Goal: Task Accomplishment & Management: Complete application form

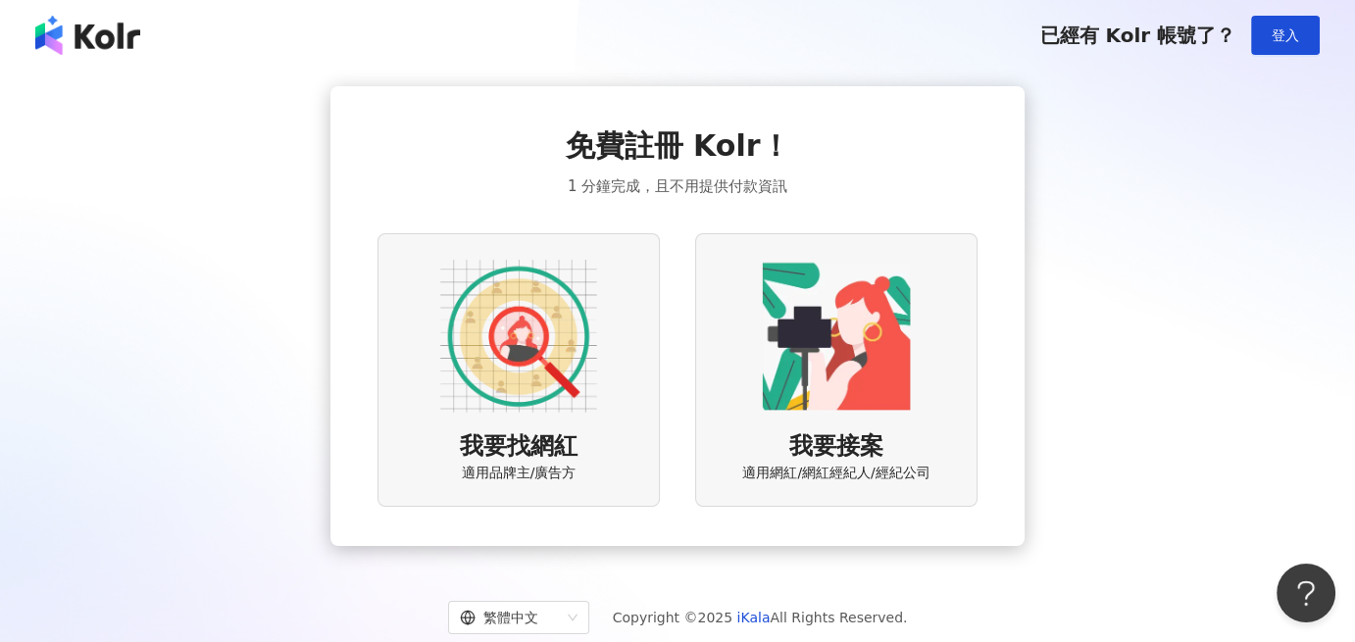
click at [601, 324] on div "我要找網紅 適用品牌主/廣告方" at bounding box center [518, 369] width 282 height 273
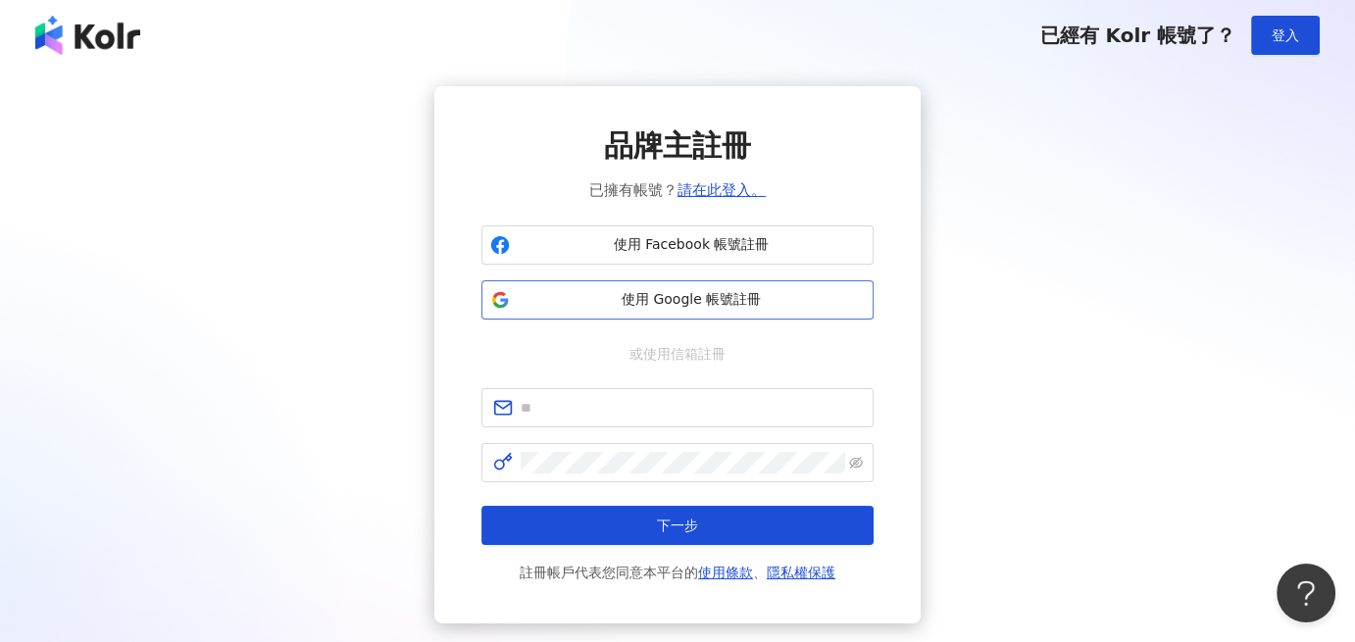
click at [719, 293] on span "使用 Google 帳號註冊" at bounding box center [691, 300] width 347 height 20
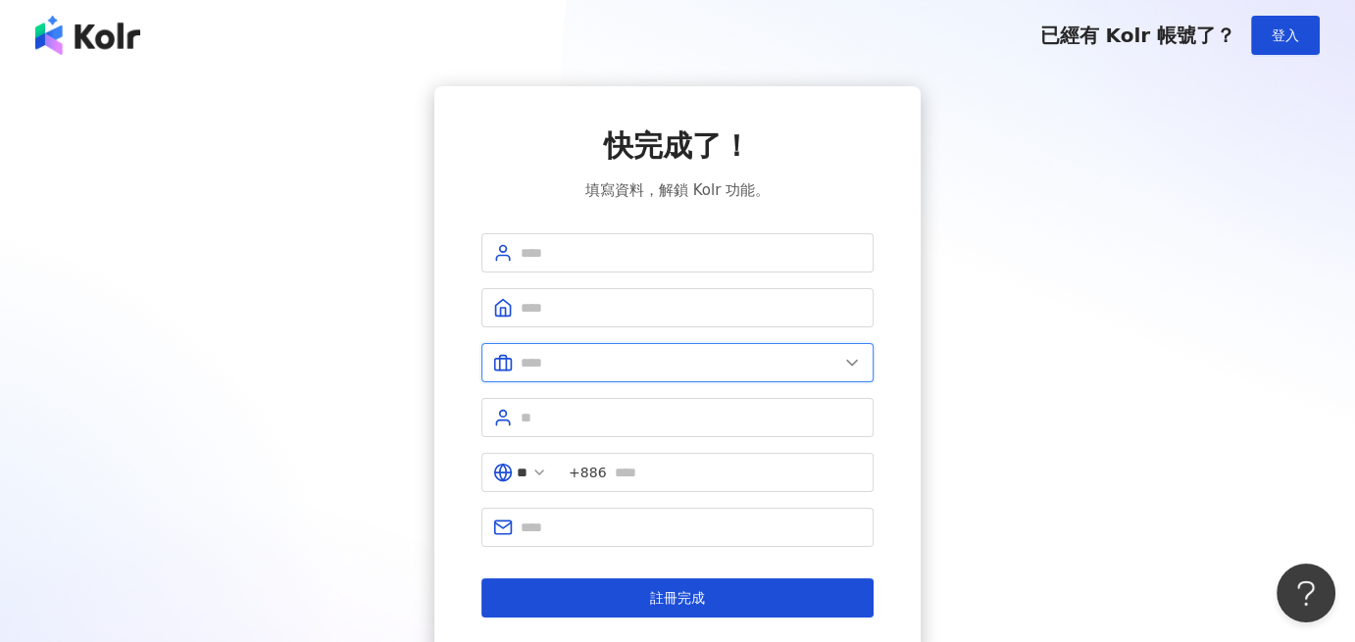
click at [643, 353] on input "text" at bounding box center [680, 363] width 318 height 22
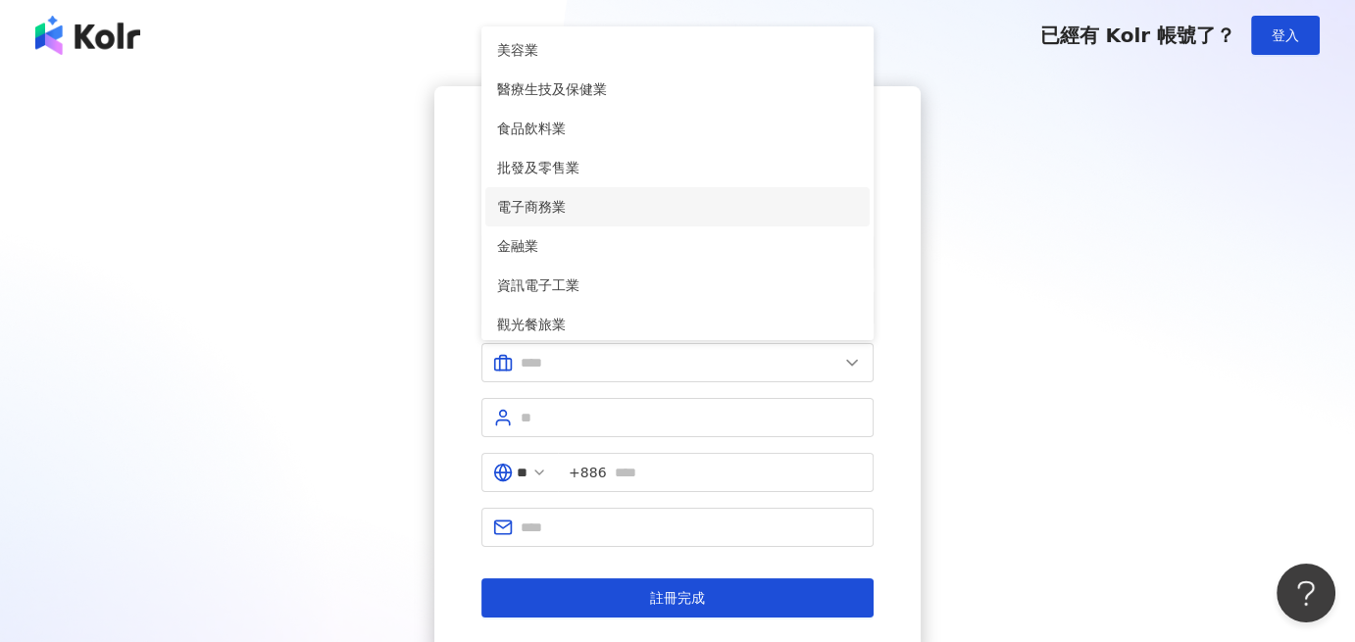
click at [583, 215] on span "電子商務業" at bounding box center [677, 207] width 361 height 22
type input "*****"
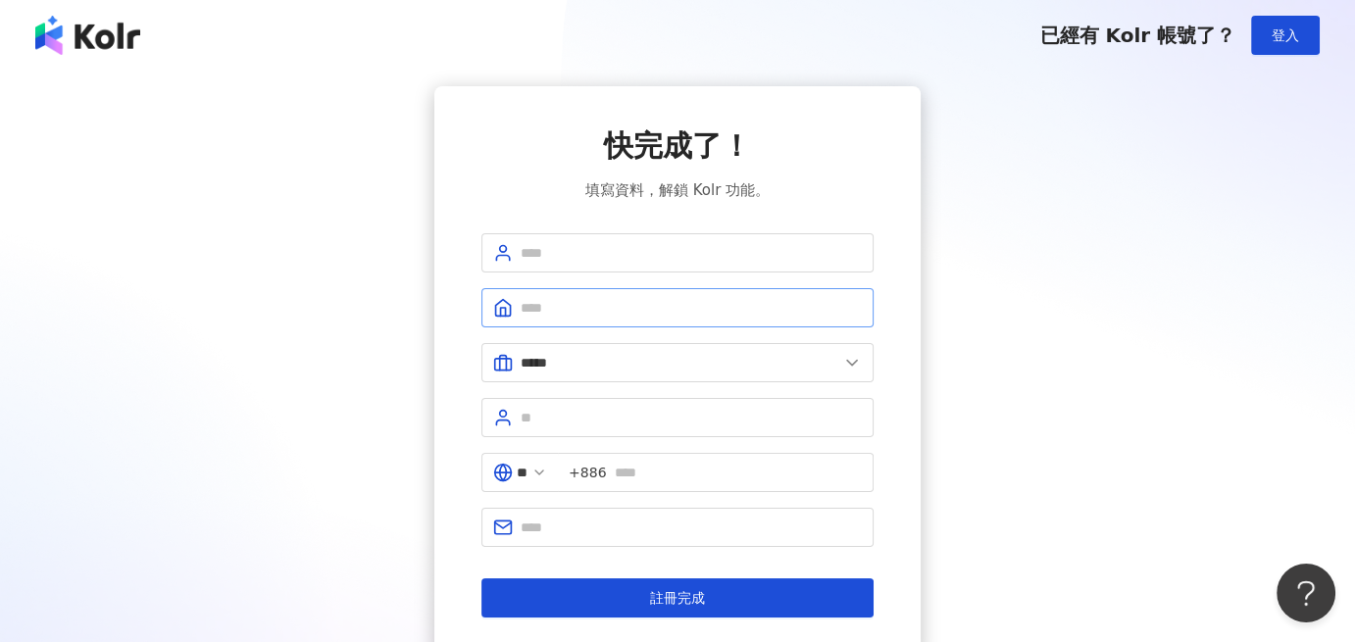
click at [598, 288] on span at bounding box center [677, 307] width 392 height 39
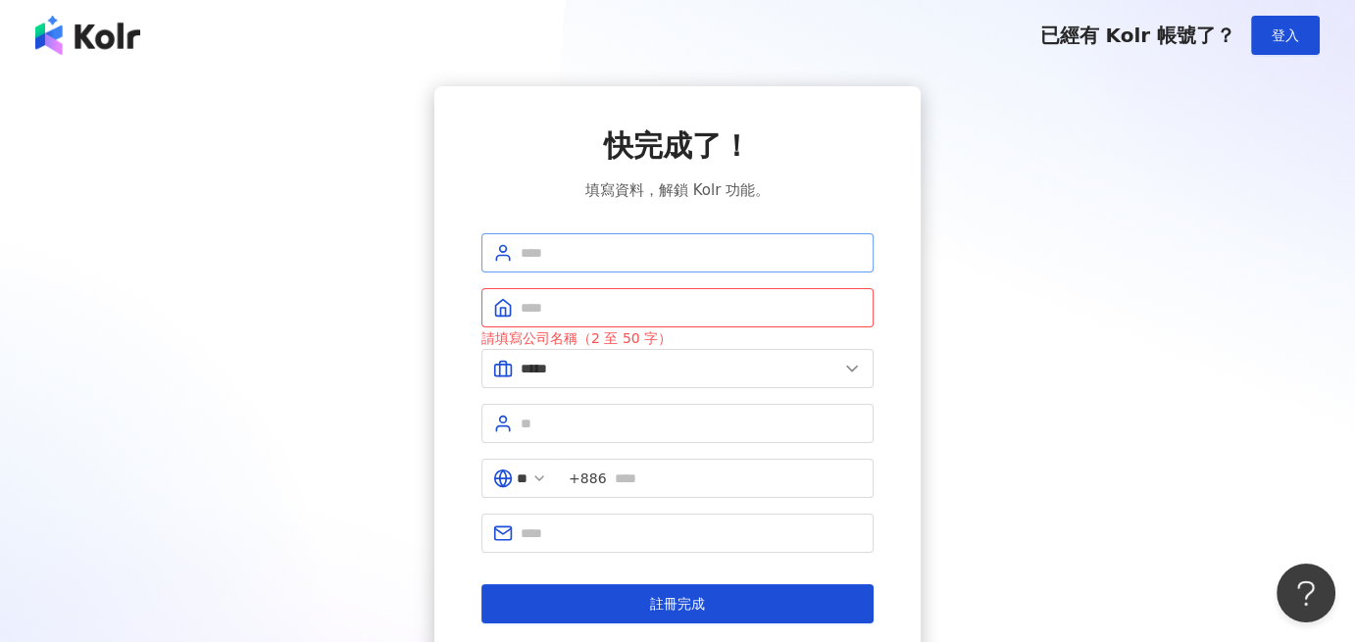
click at [599, 265] on span at bounding box center [677, 252] width 392 height 39
click at [596, 254] on input "text" at bounding box center [691, 253] width 341 height 22
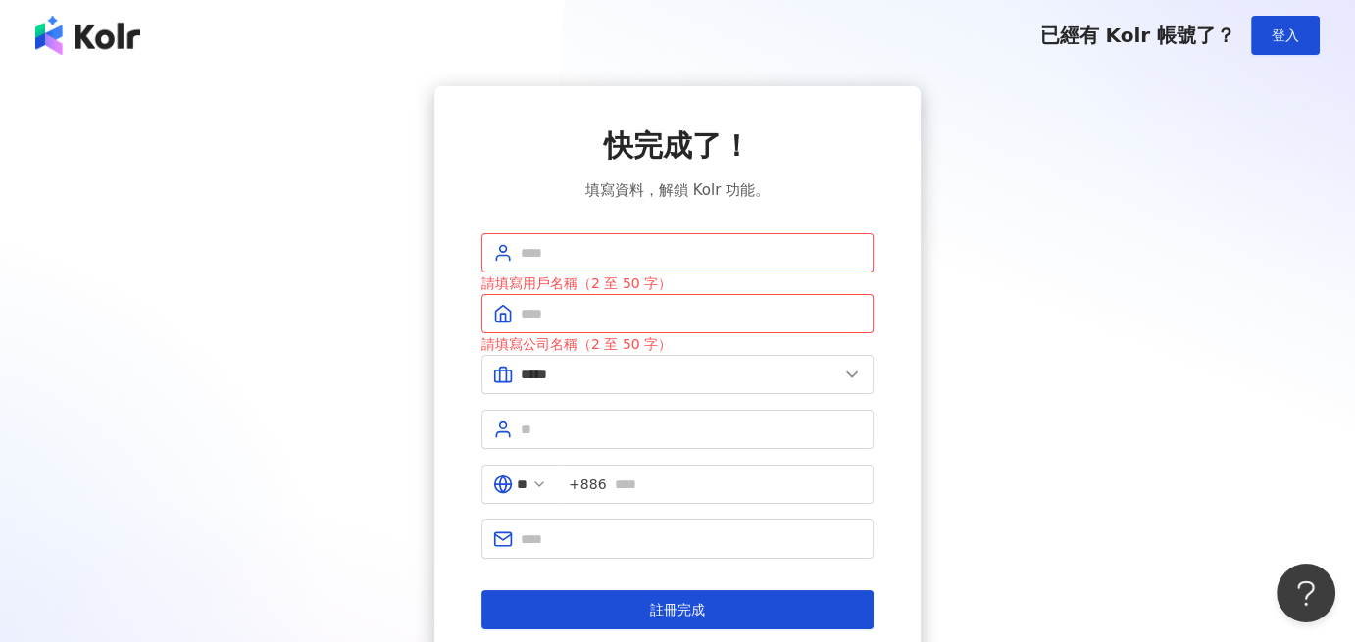
click at [1038, 274] on div "快完成了！ 填寫資料，解鎖 Kolr 功能。 請填寫用戶名稱（2 至 50 字） 請填寫公司名稱（2 至 50 字） ***** 美容業 醫療生技及保健業 食…" at bounding box center [678, 377] width 1308 height 582
click at [119, 61] on div "已經有 Kolr 帳號了？ 登入" at bounding box center [677, 35] width 1355 height 71
click at [120, 47] on img at bounding box center [87, 35] width 105 height 39
